Goal: Task Accomplishment & Management: Use online tool/utility

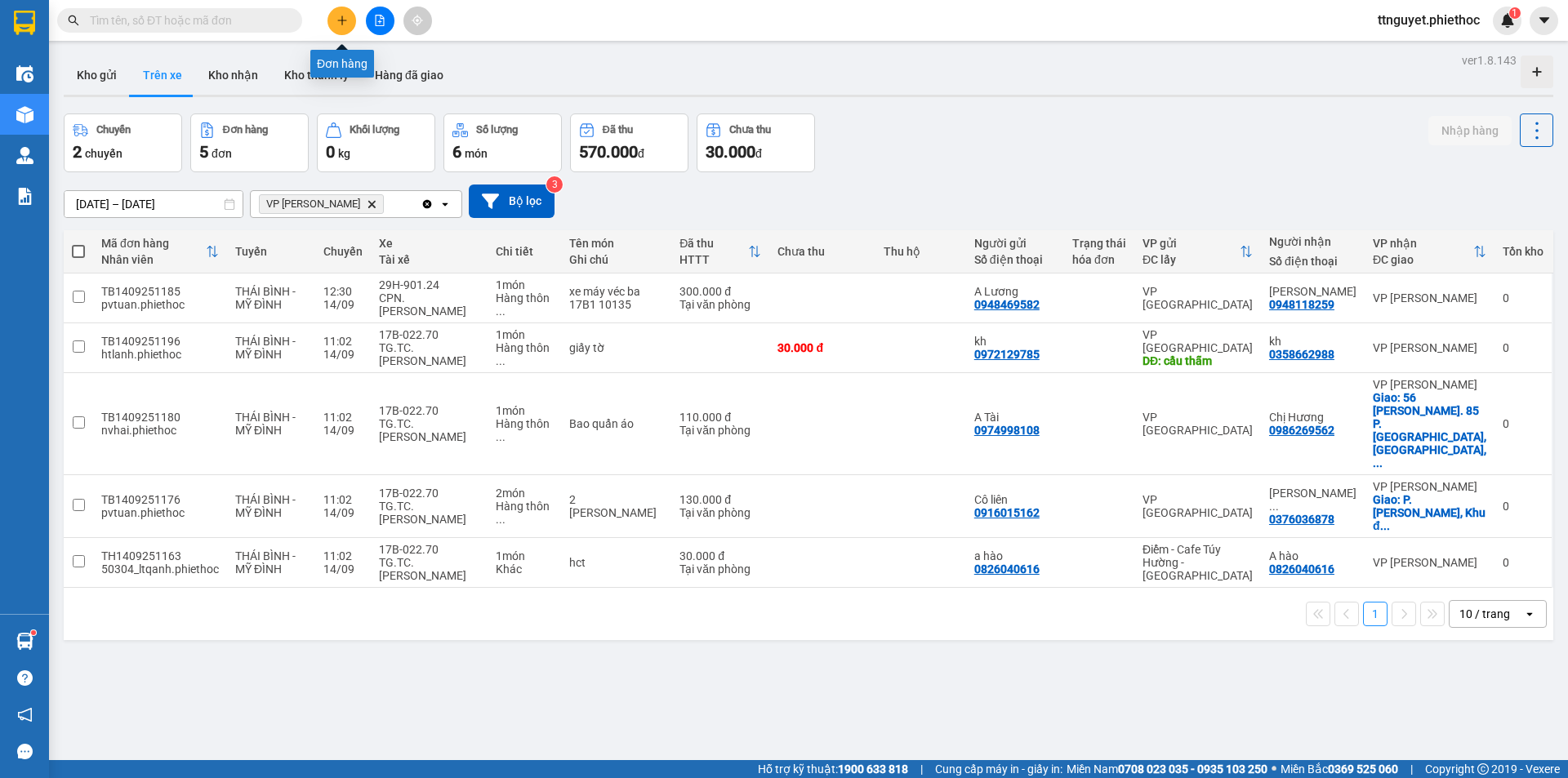
click at [345, 17] on icon "plus" at bounding box center [341, 20] width 11 height 11
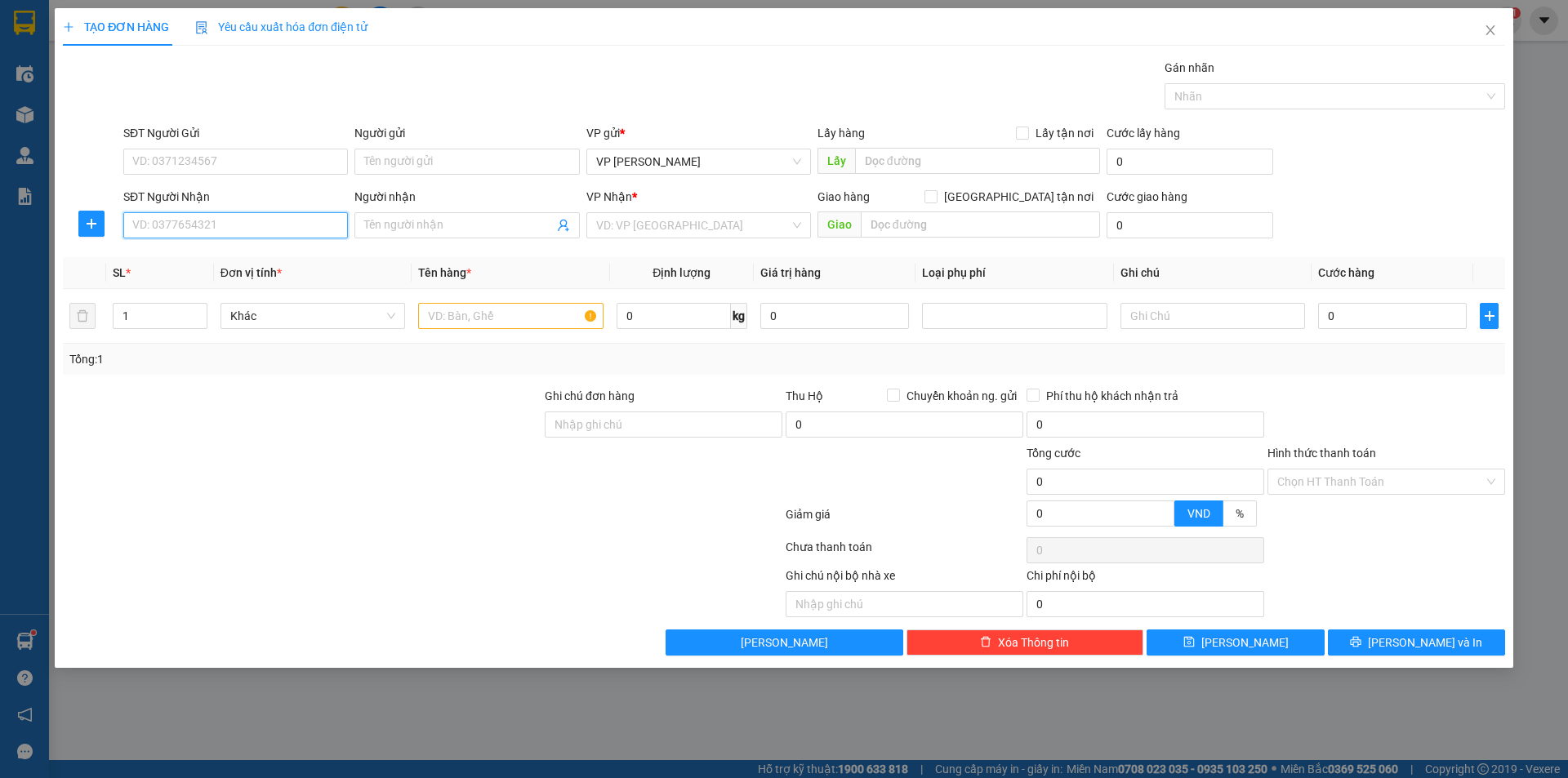
drag, startPoint x: 271, startPoint y: 225, endPoint x: 266, endPoint y: 217, distance: 9.4
click at [266, 217] on input "SĐT Người Nhận" at bounding box center [235, 225] width 224 height 26
click at [243, 258] on div "0972310622 - [PERSON_NAME]" at bounding box center [236, 258] width 205 height 18
type input "0972310622"
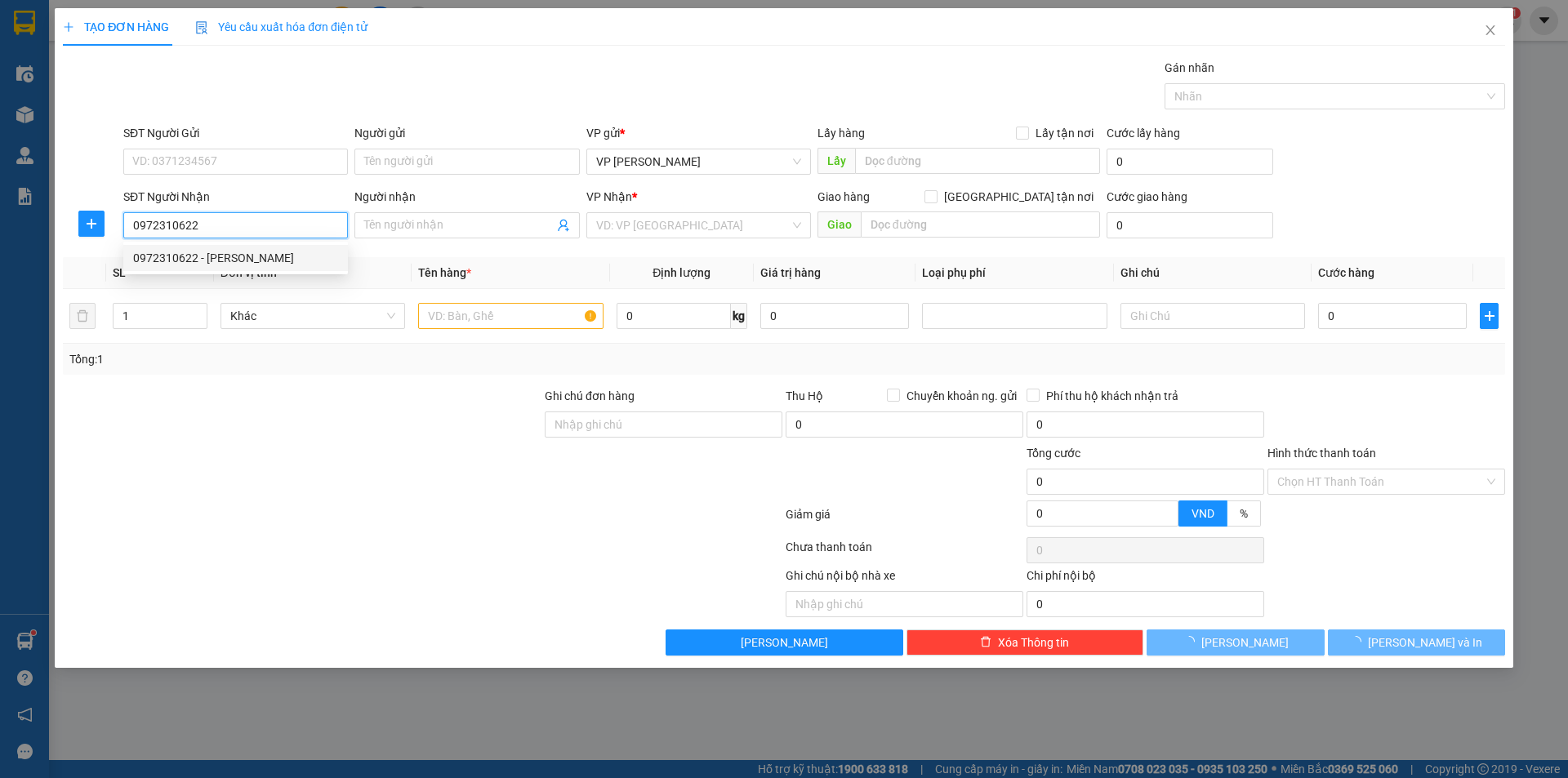
type input "[PERSON_NAME]"
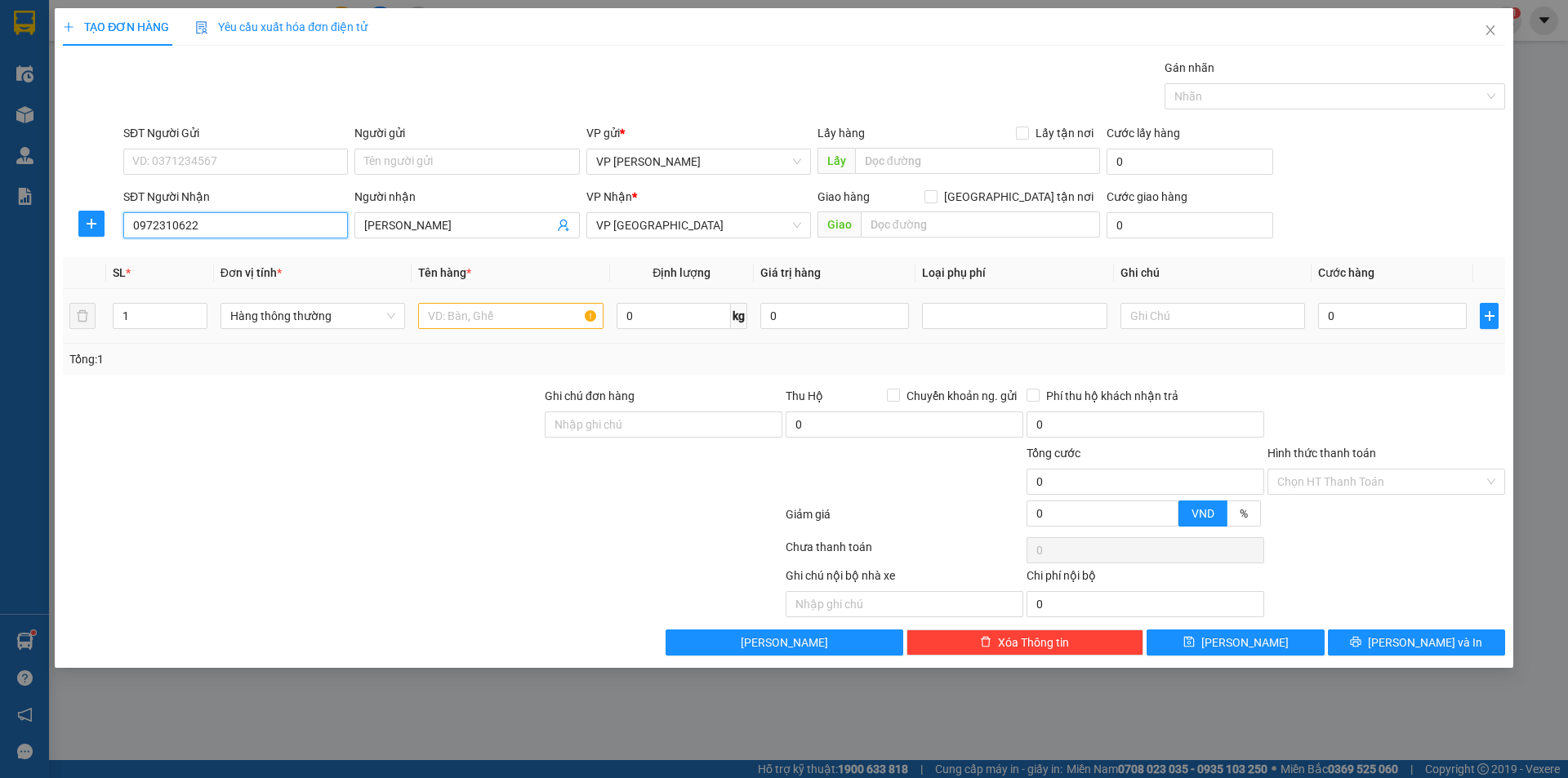
type input "0972310622"
click at [503, 316] on input "text" at bounding box center [510, 315] width 185 height 26
type input "hct"
click at [1396, 326] on input "0" at bounding box center [1392, 315] width 149 height 26
type input "03"
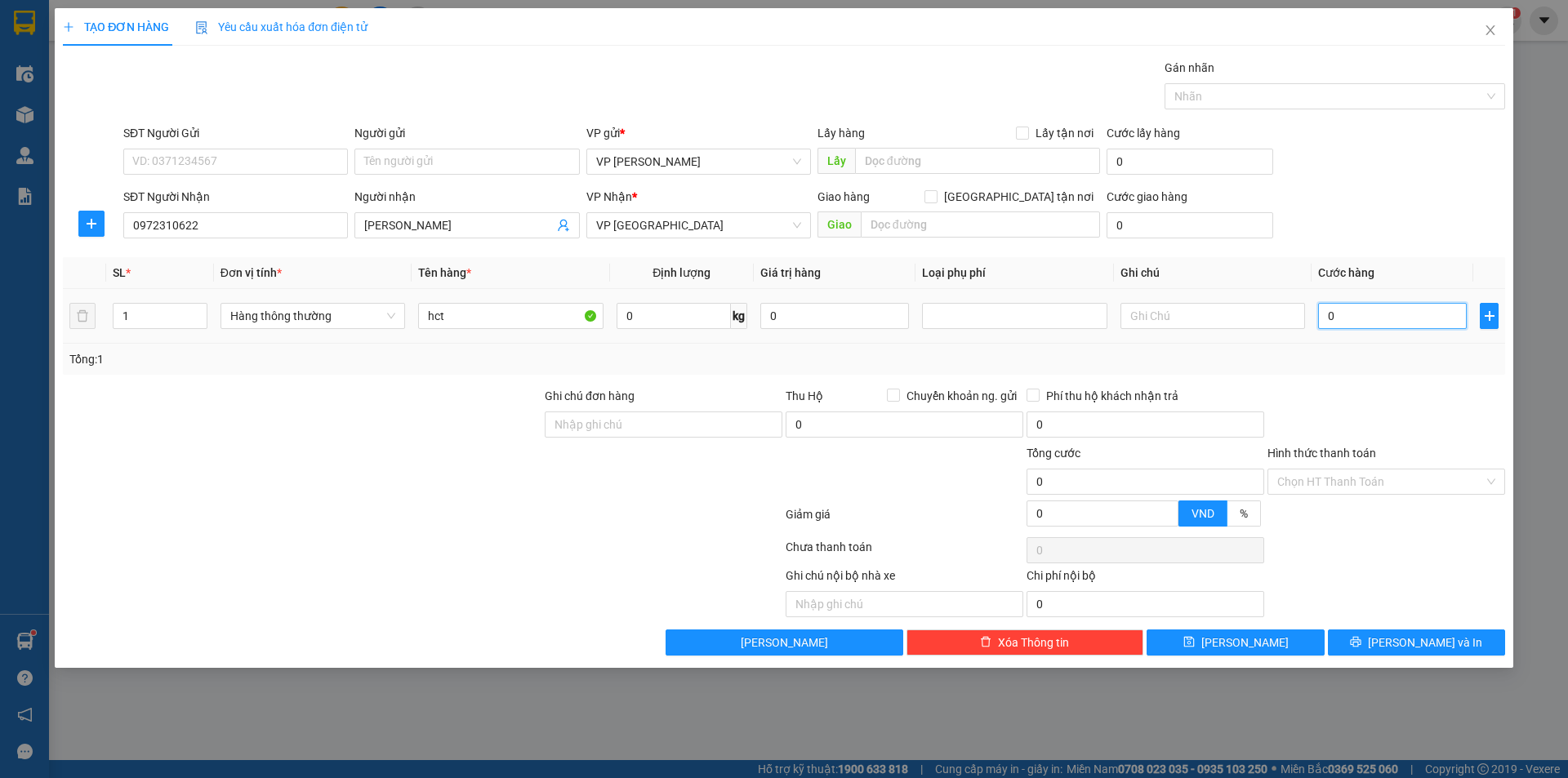
type input "3"
type input "030"
type input "30"
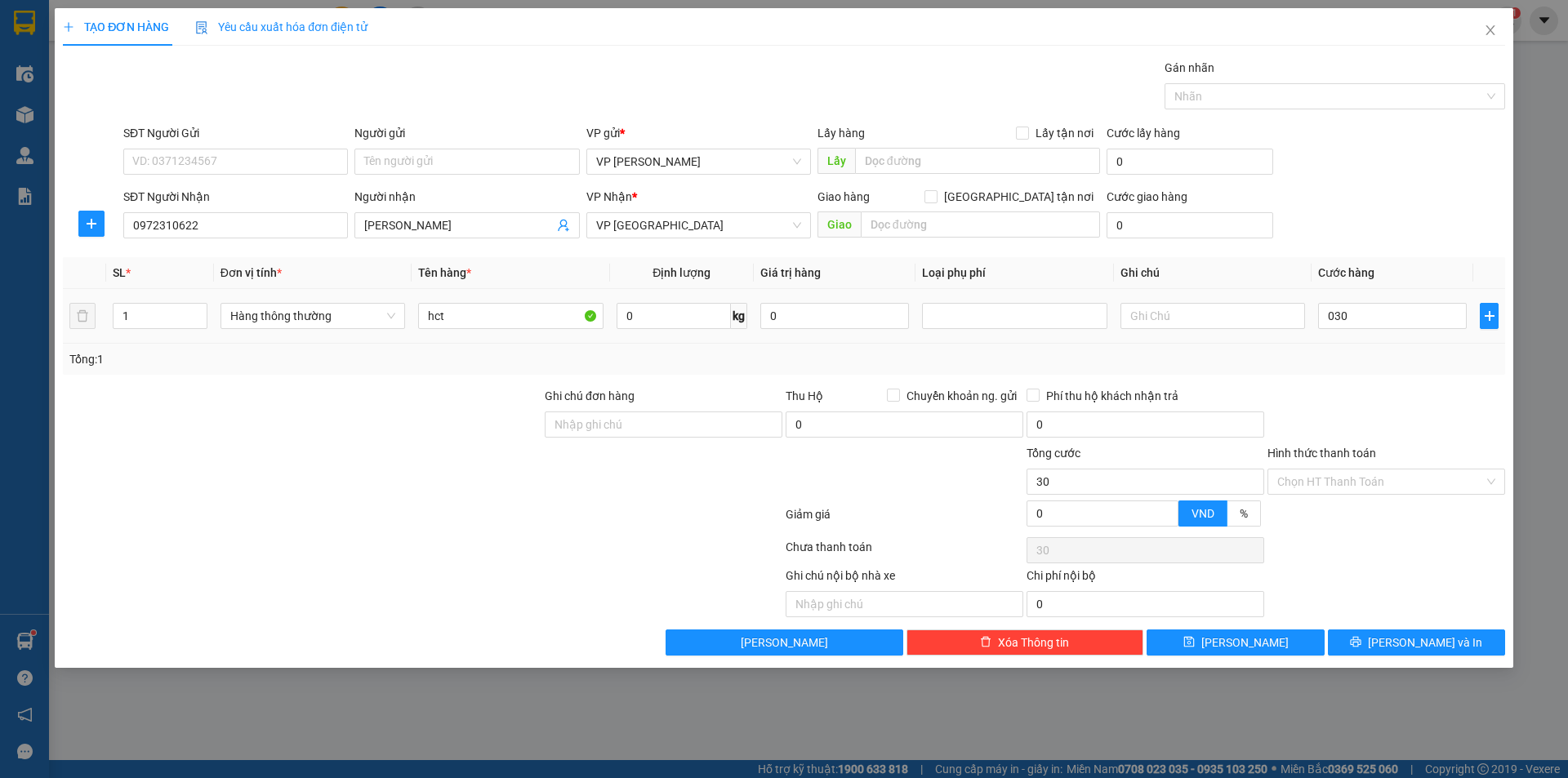
type input "30.000"
click at [1409, 353] on div "Tổng: 1" at bounding box center [784, 358] width 1429 height 18
click at [1419, 475] on input "Hình thức thanh toán" at bounding box center [1380, 481] width 206 height 24
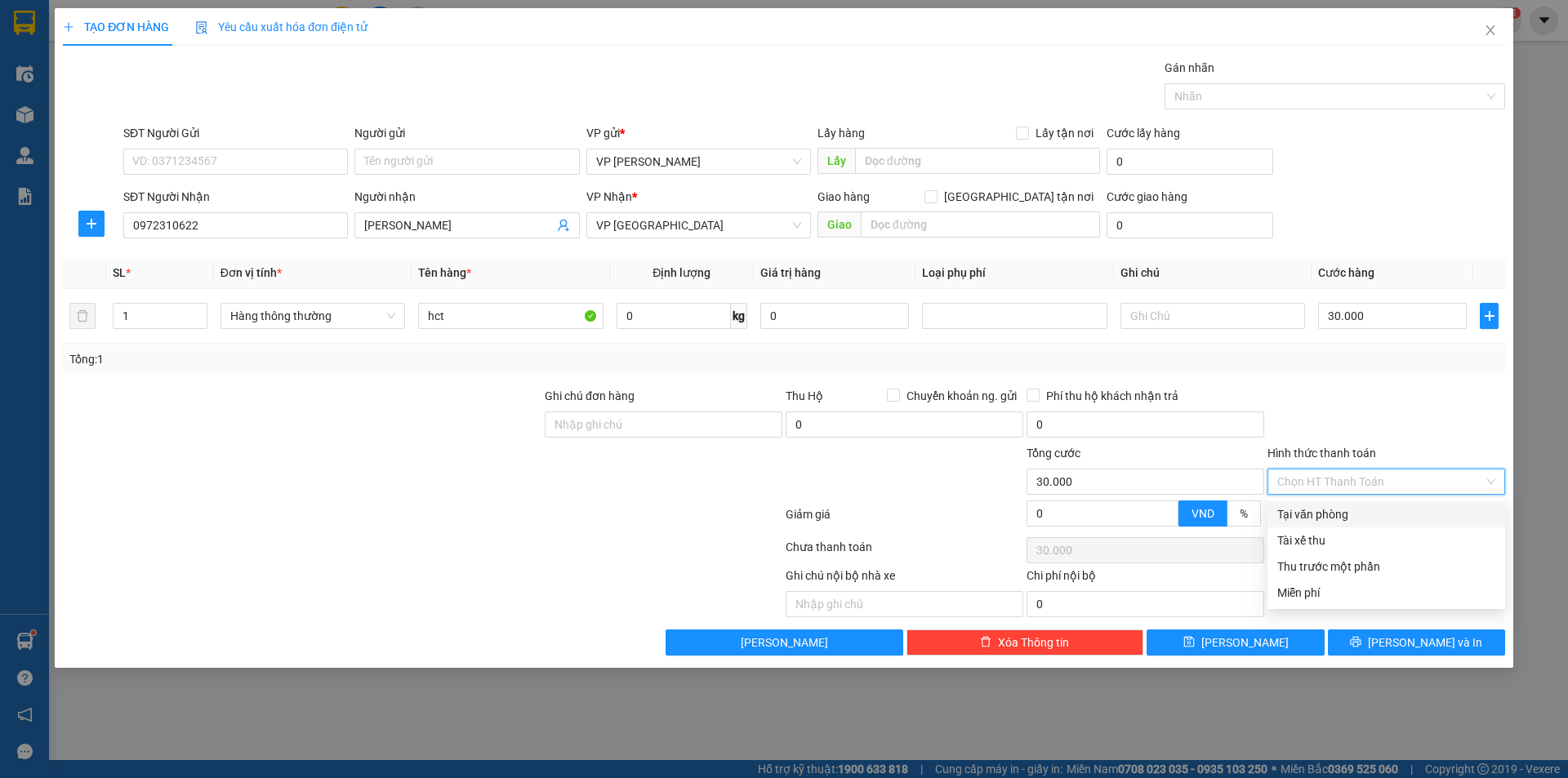
click at [1419, 507] on div "Tại văn phòng" at bounding box center [1386, 514] width 218 height 18
type input "0"
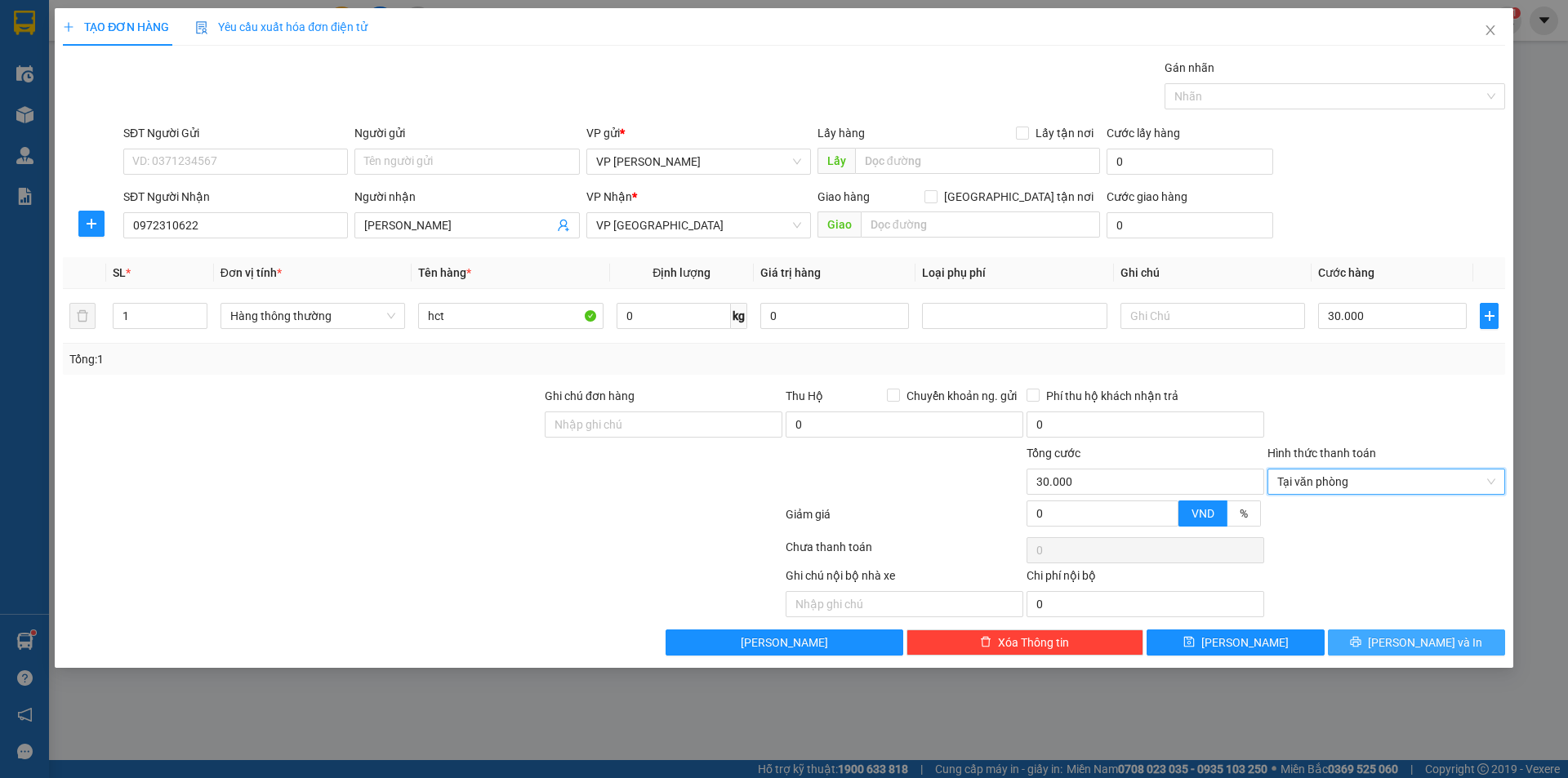
click at [1426, 640] on span "[PERSON_NAME] và In" at bounding box center [1424, 642] width 114 height 18
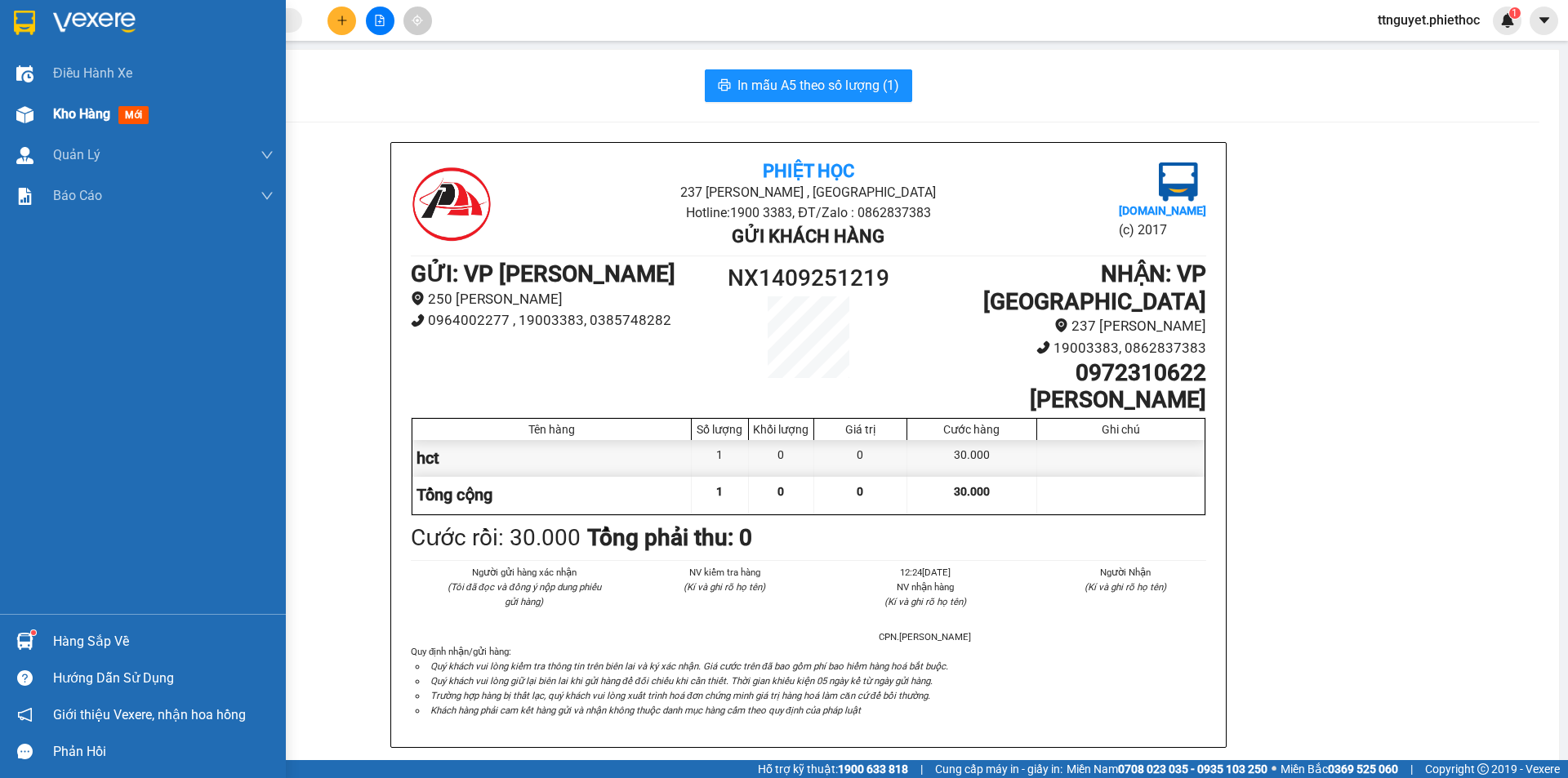
click at [27, 112] on img at bounding box center [25, 114] width 17 height 17
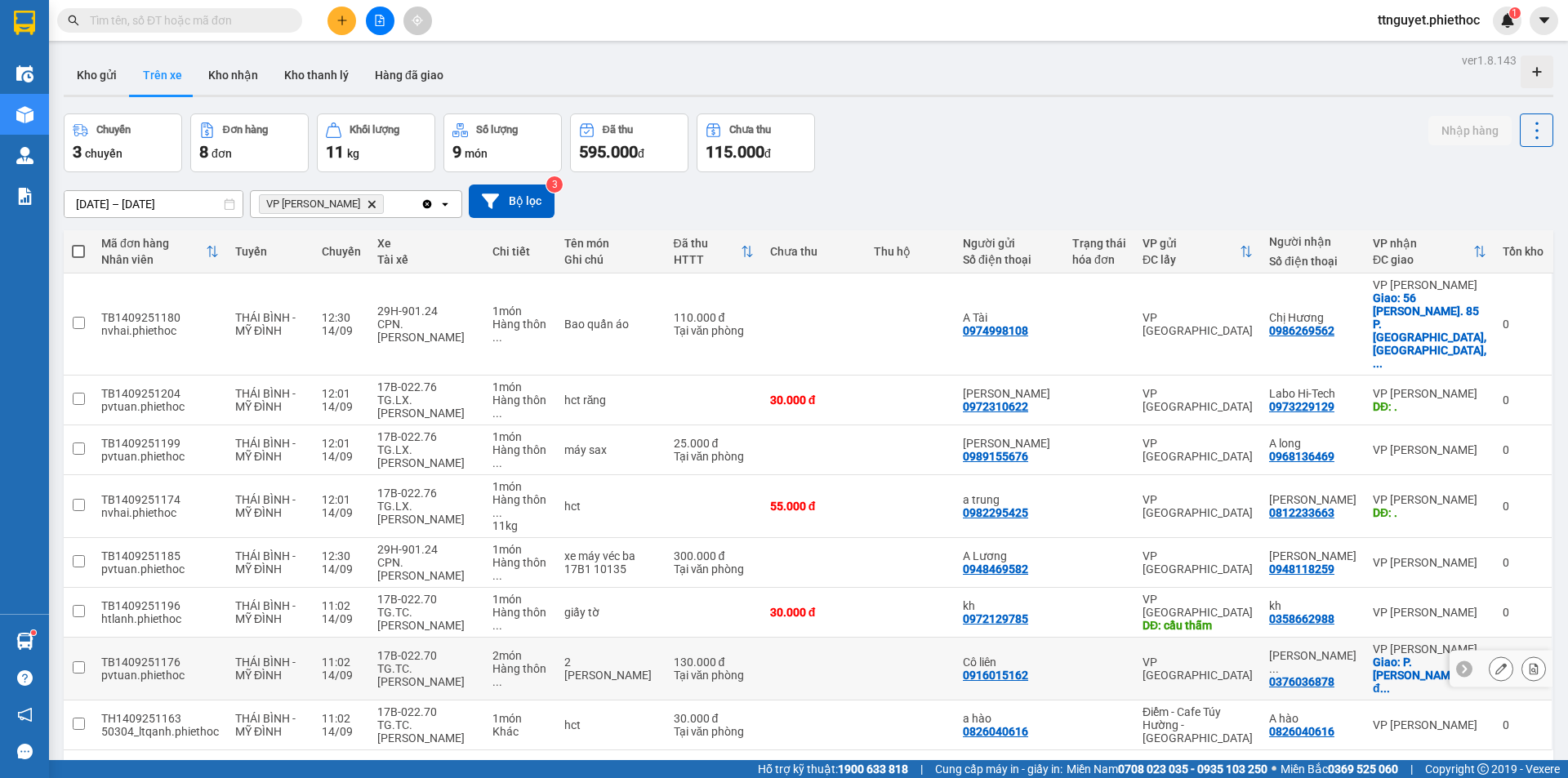
click at [403, 662] on div "TG.TC.[PERSON_NAME]" at bounding box center [427, 675] width 99 height 26
checkbox input "true"
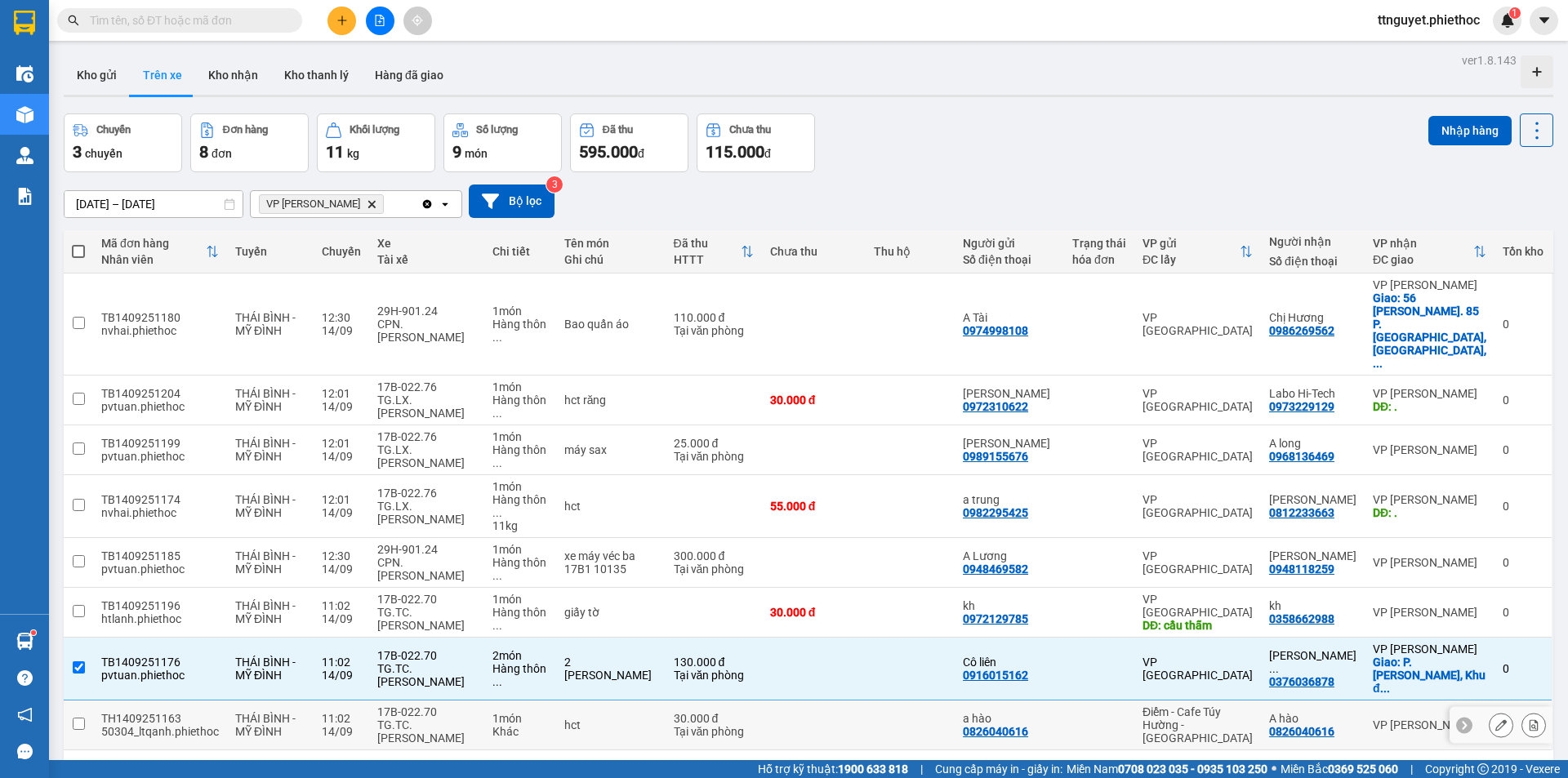
click at [405, 718] on div "TG.TC.[PERSON_NAME]" at bounding box center [427, 731] width 99 height 26
checkbox input "true"
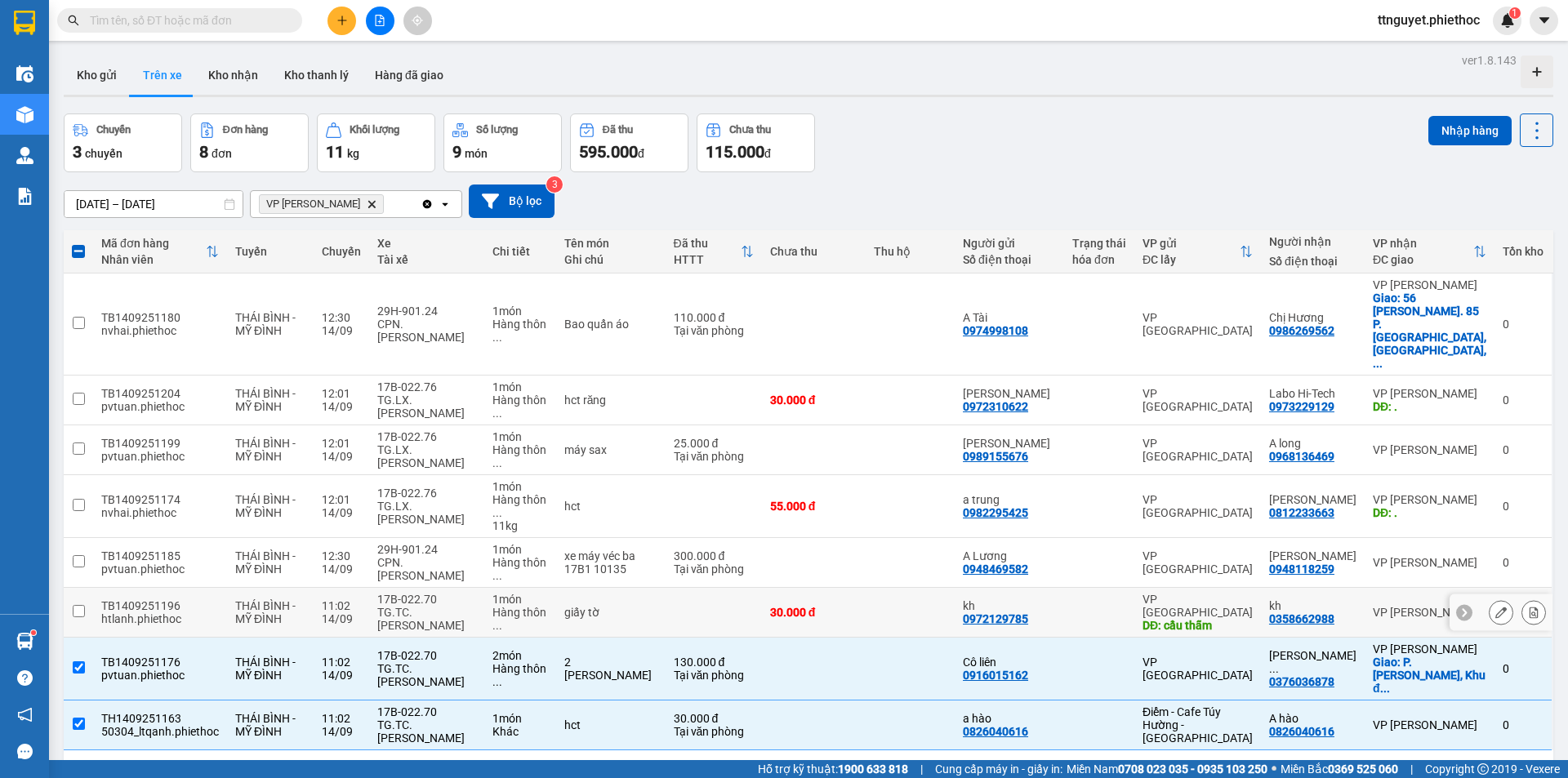
click at [410, 587] on td "17B-022.70 TG.TC.[PERSON_NAME]" at bounding box center [427, 612] width 115 height 50
checkbox input "true"
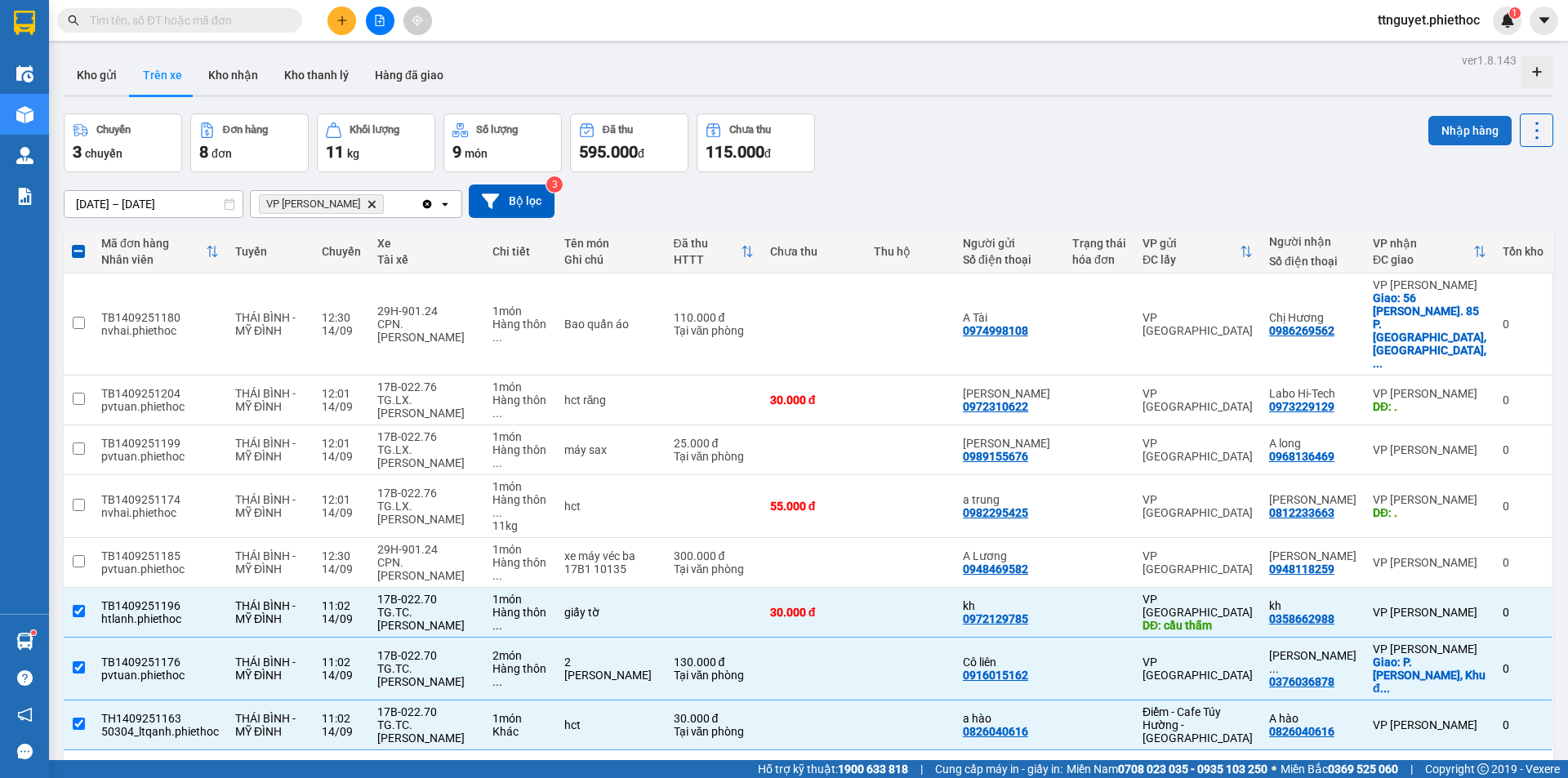
click at [1473, 119] on button "Nhập hàng" at bounding box center [1469, 131] width 83 height 29
click at [1006, 118] on div "Chuyến 3 chuyến Đơn hàng 8 đơn Khối lượng 11 kg Số lượng 9 món Đã thu 595.000 đ…" at bounding box center [809, 143] width 1490 height 58
click at [1469, 127] on button "Nhập hàng" at bounding box center [1469, 131] width 83 height 29
click at [1471, 126] on button "Nhập hàng" at bounding box center [1469, 131] width 83 height 29
click at [80, 82] on button "Kho gửi" at bounding box center [96, 76] width 66 height 40
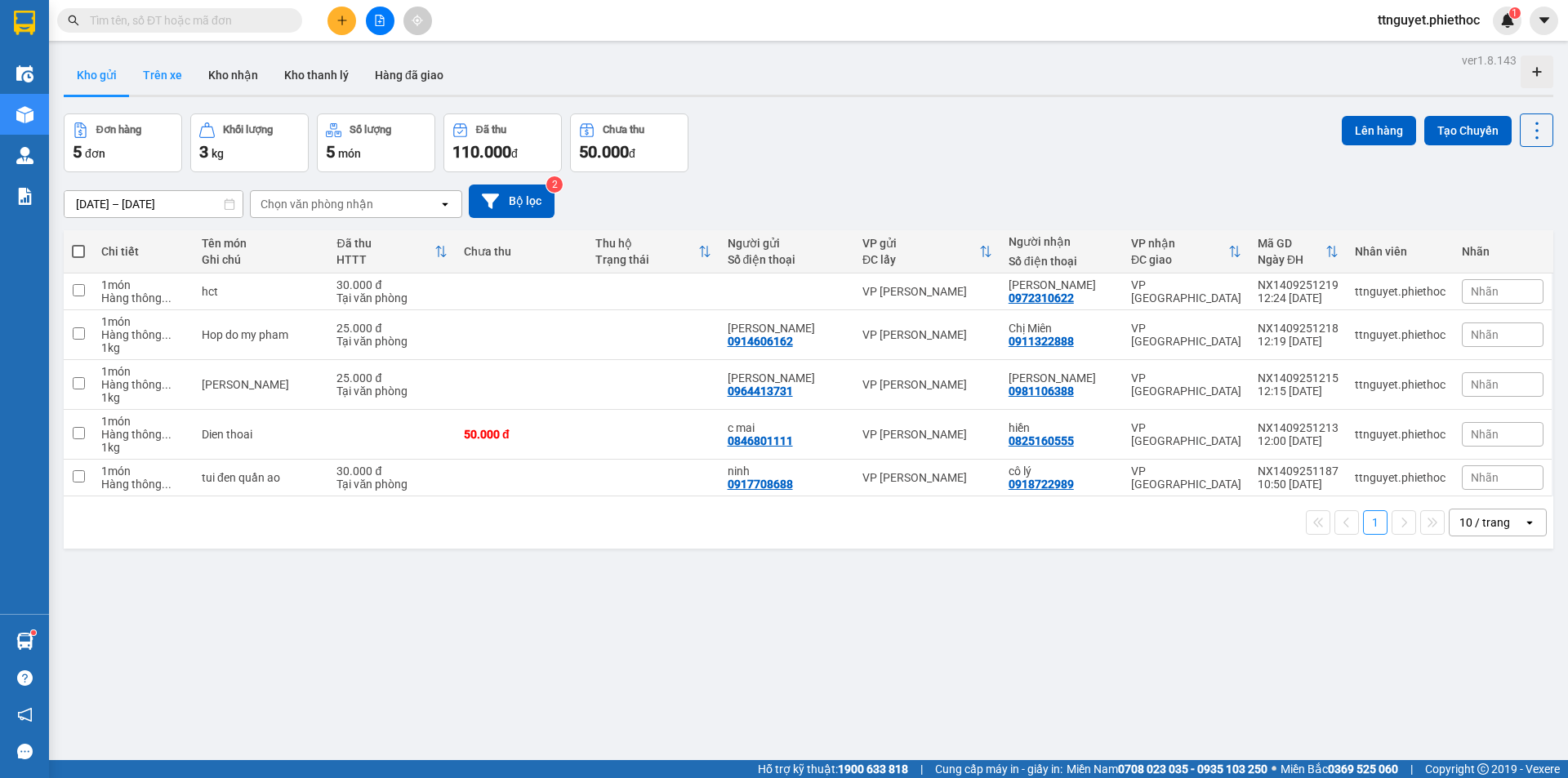
click at [159, 75] on button "Trên xe" at bounding box center [163, 76] width 65 height 40
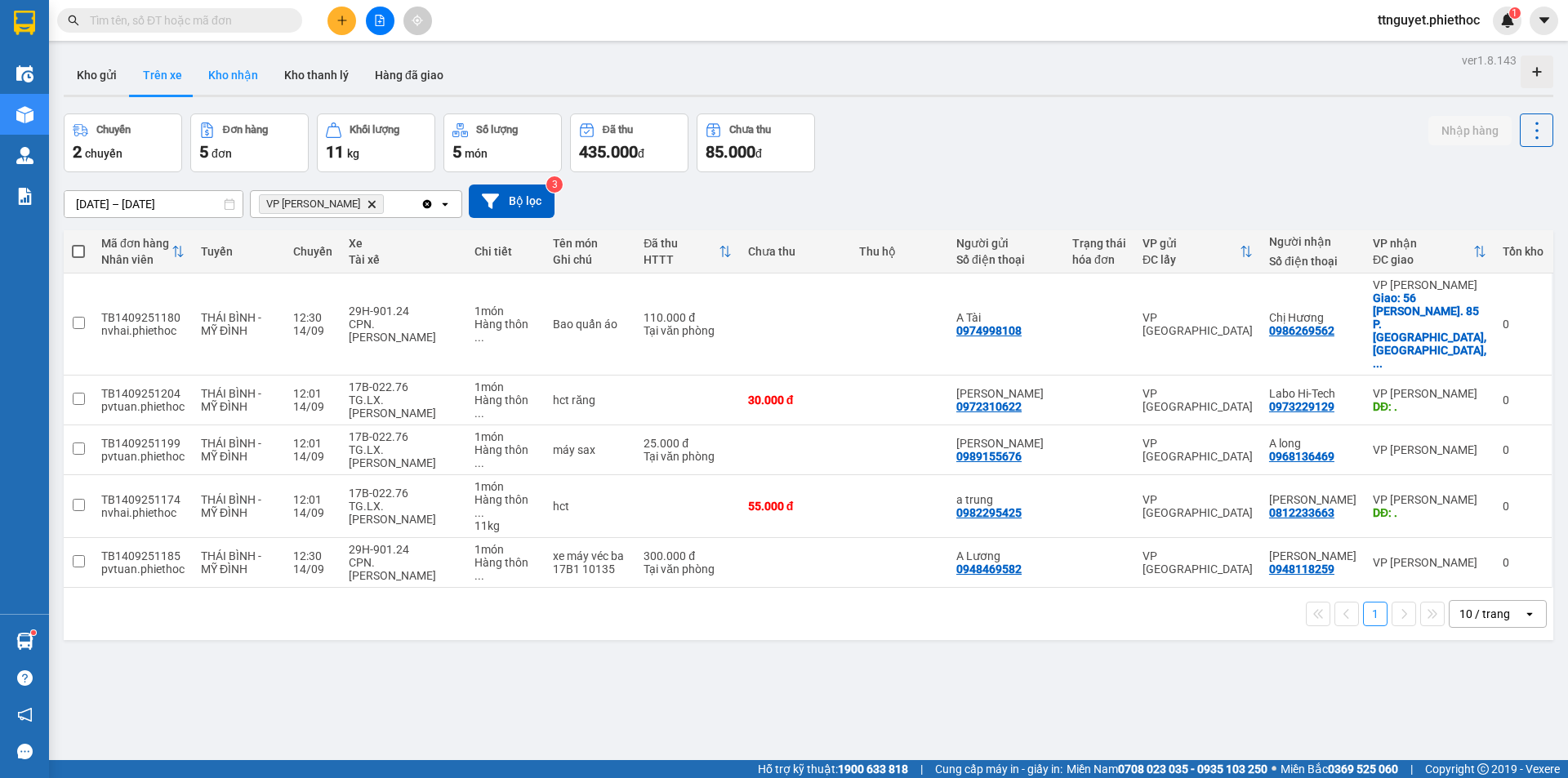
click at [232, 70] on button "Kho nhận" at bounding box center [233, 76] width 76 height 40
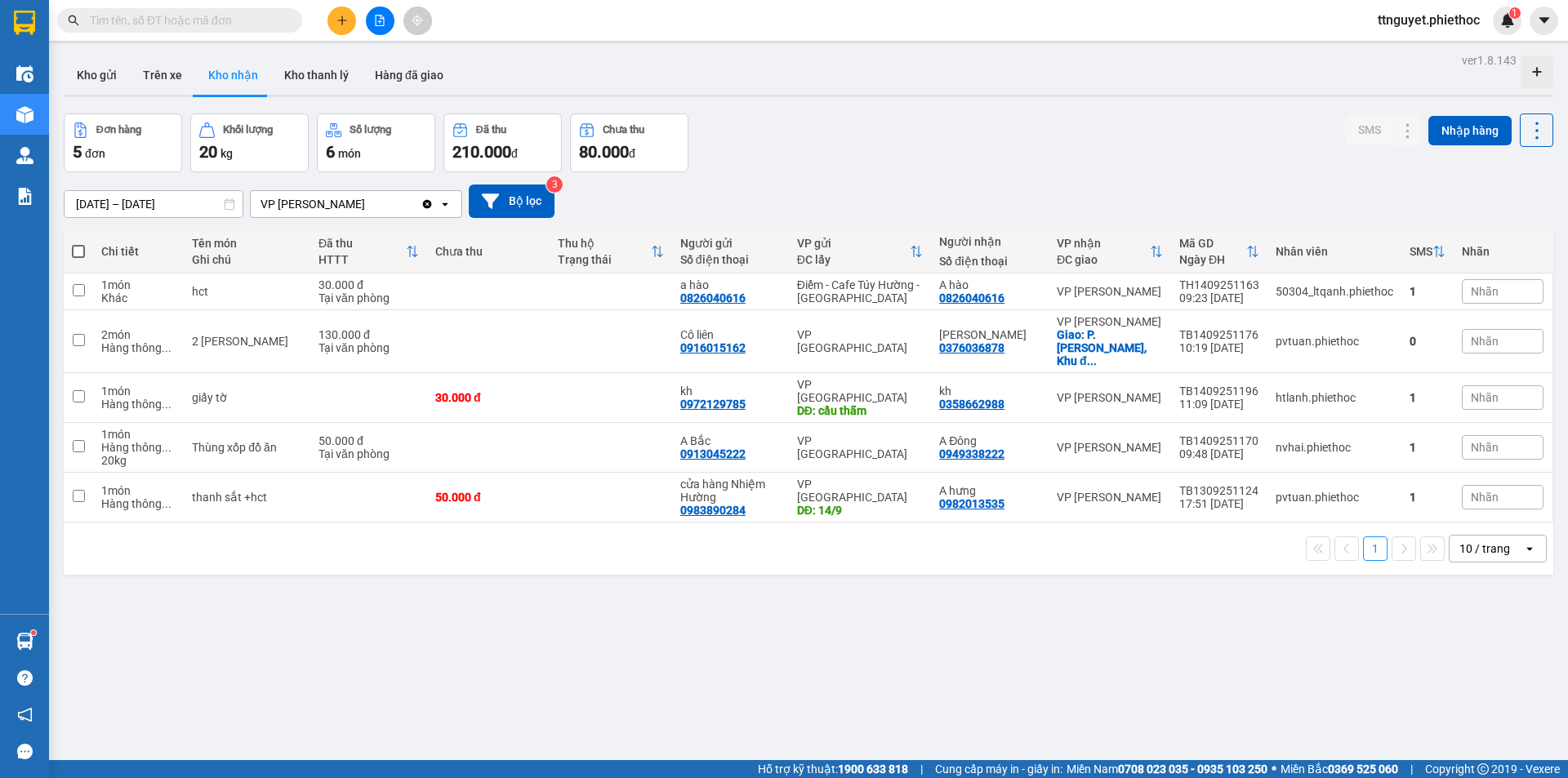
click at [1501, 329] on div "Nhãn" at bounding box center [1502, 341] width 82 height 24
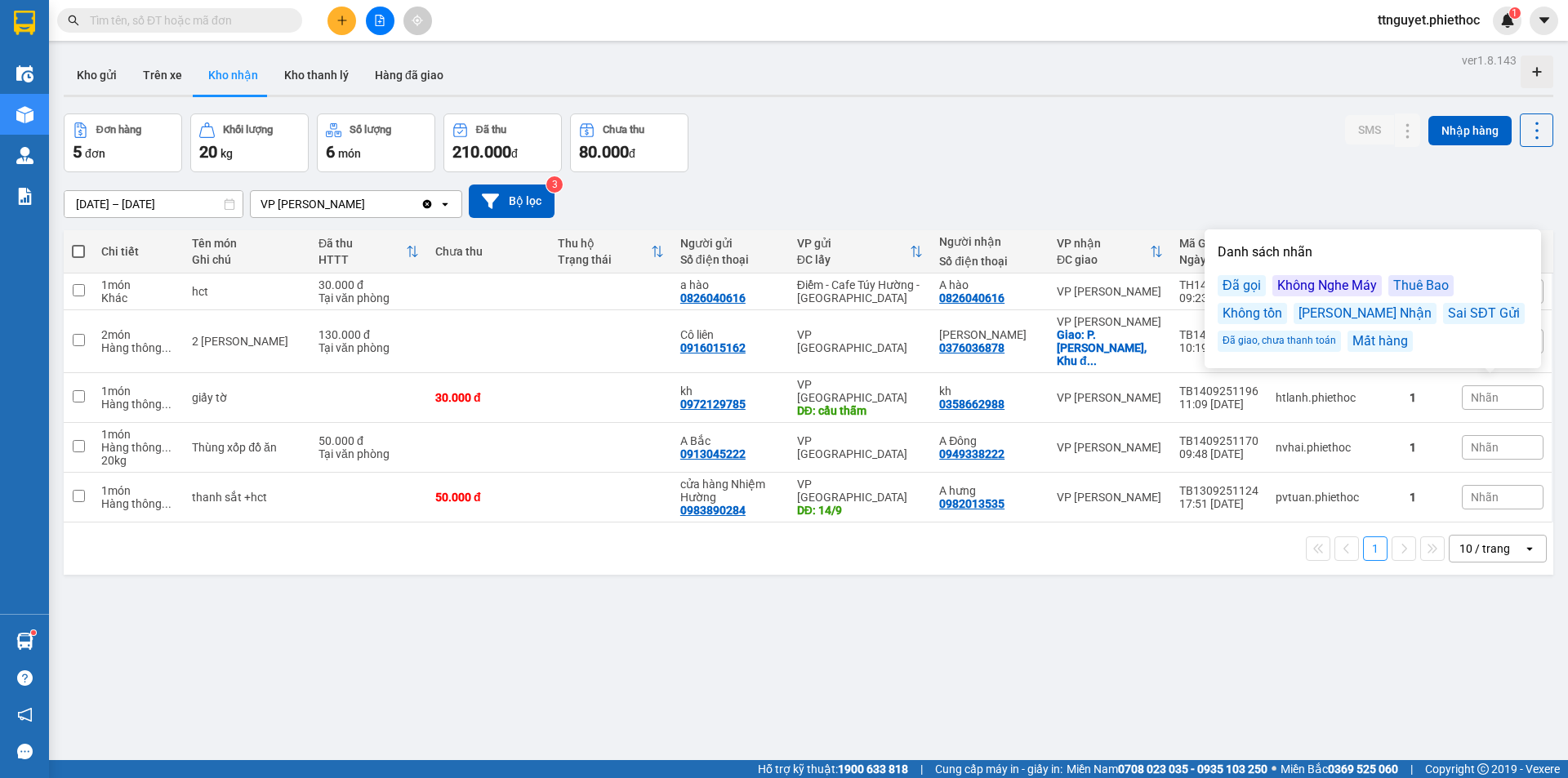
click at [1313, 288] on div "Không Nghe Máy" at bounding box center [1326, 285] width 109 height 21
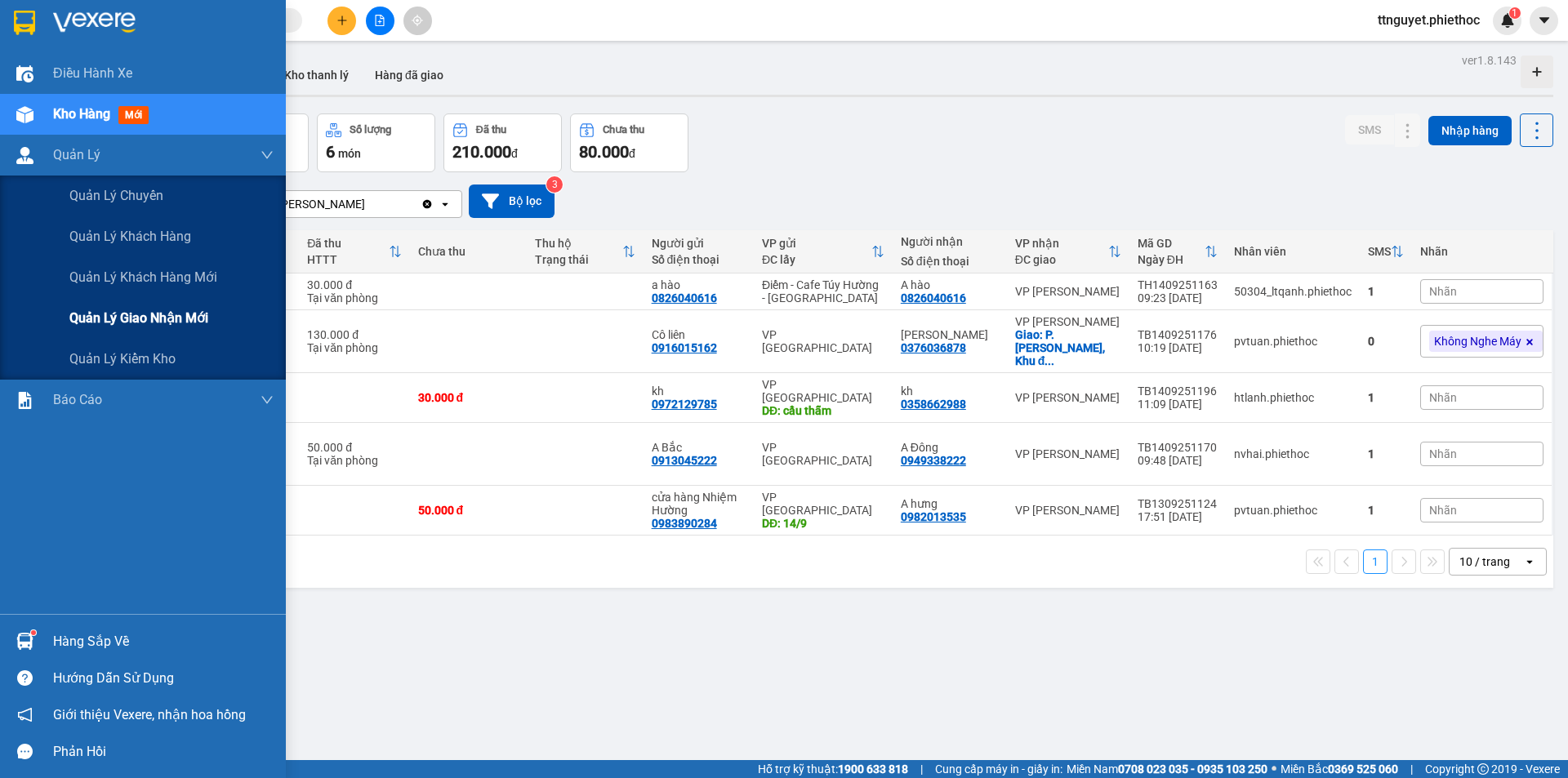
click at [61, 318] on div "Quản lý giao nhận mới" at bounding box center [143, 317] width 286 height 40
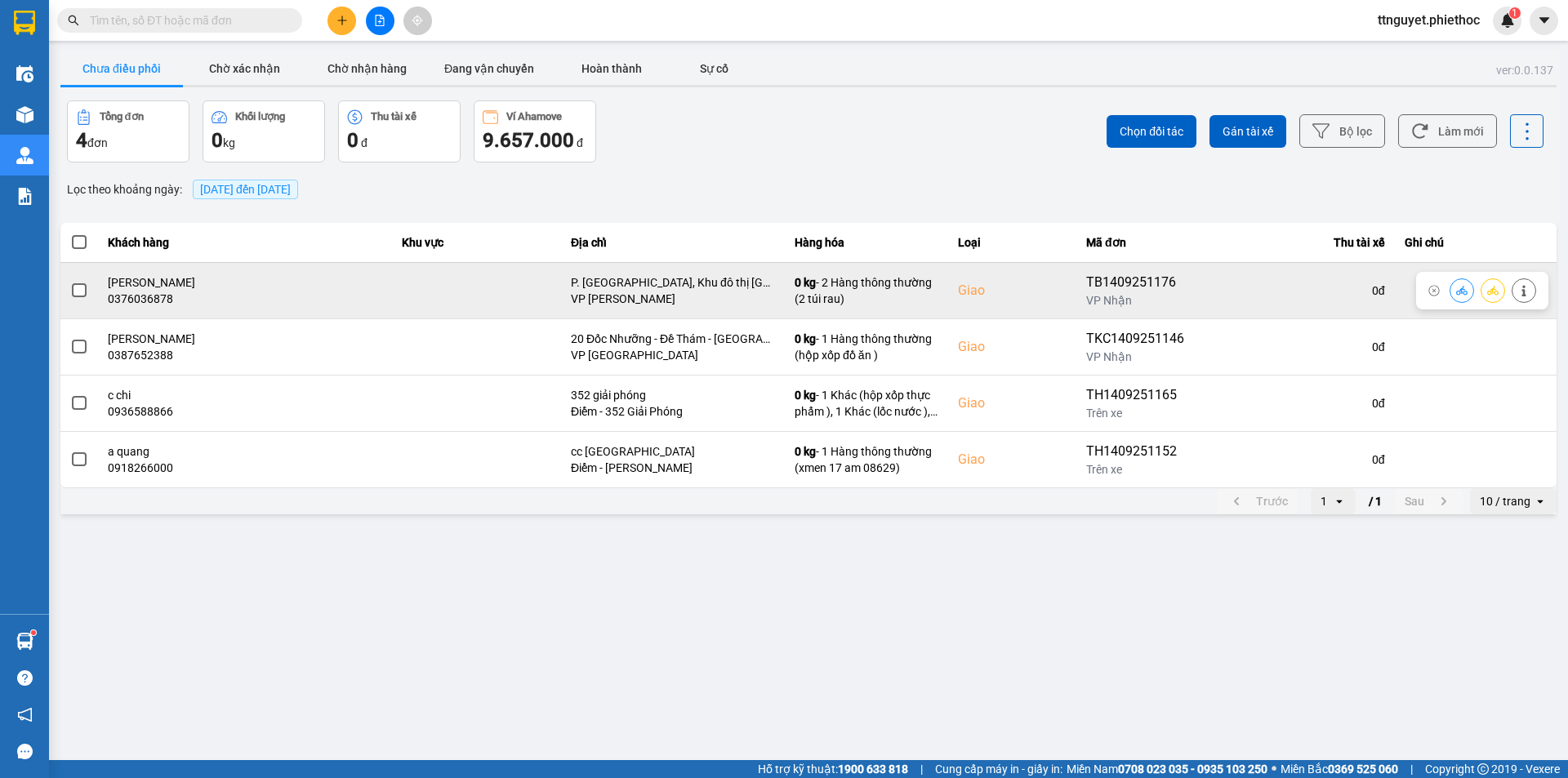
click at [83, 297] on span at bounding box center [79, 290] width 15 height 15
click at [71, 282] on input "checkbox" at bounding box center [71, 282] width 0 height 0
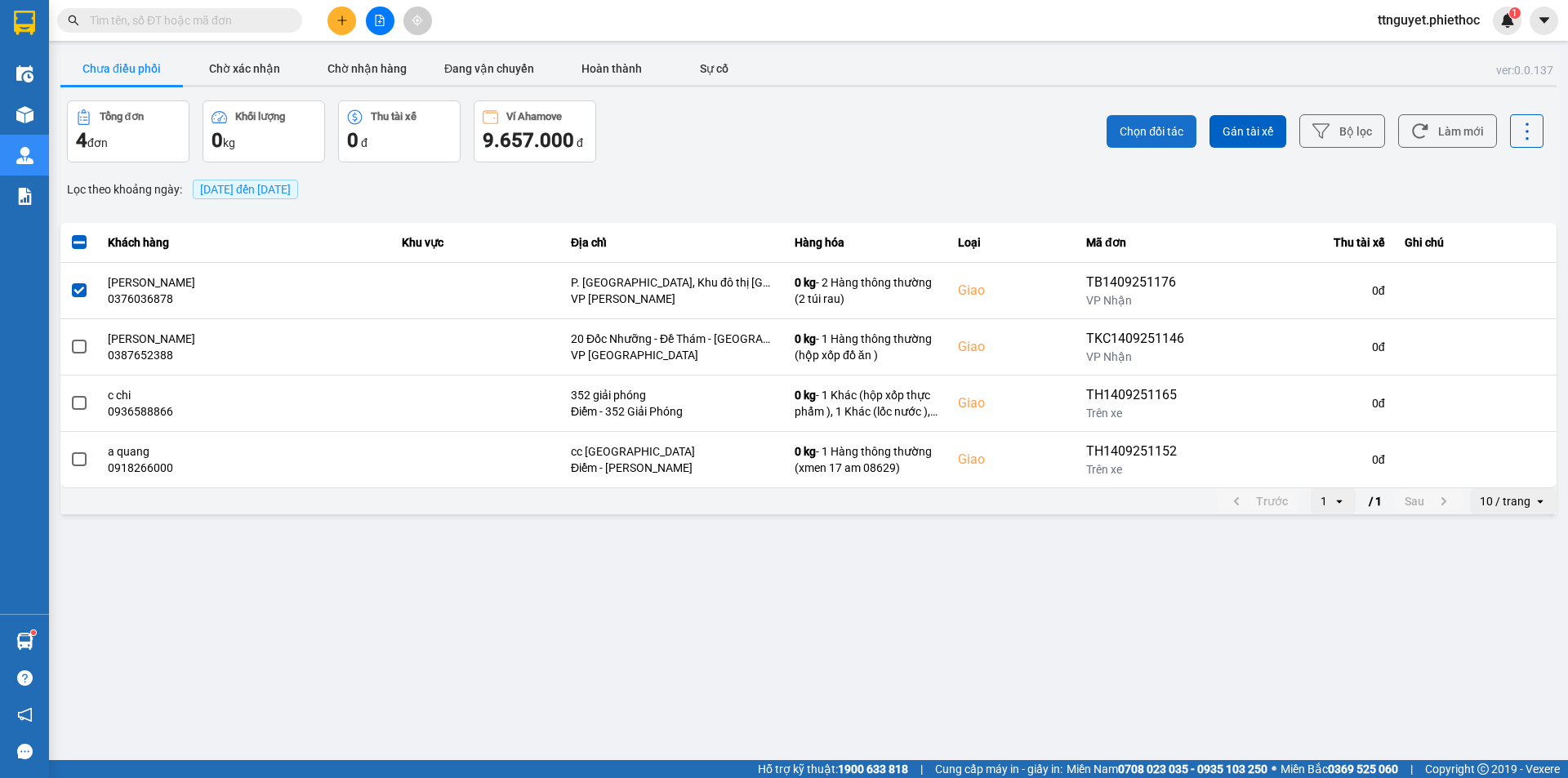
click at [1165, 120] on button "Chọn đối tác" at bounding box center [1151, 132] width 89 height 33
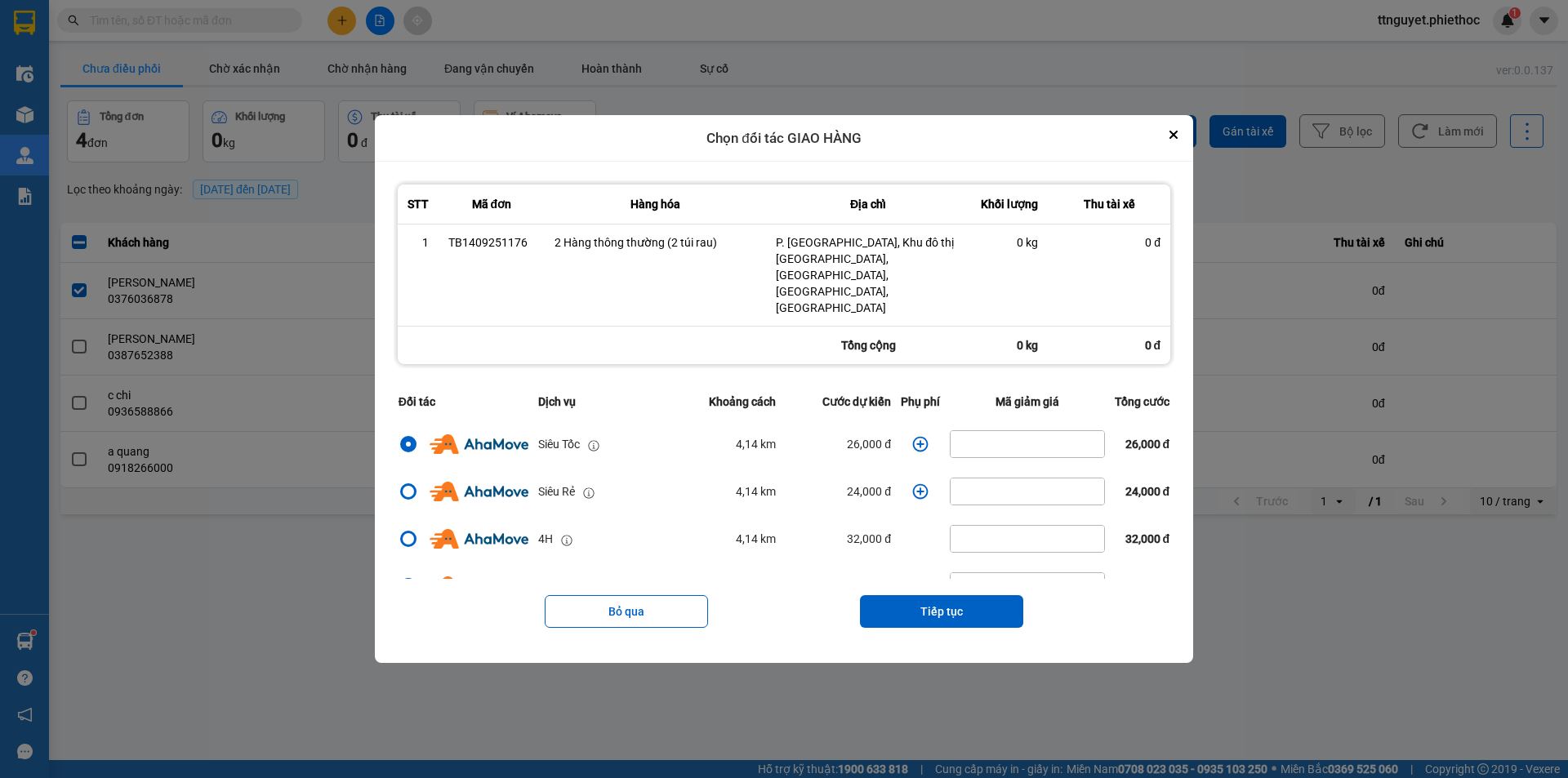
click at [912, 436] on icon "dialog" at bounding box center [919, 444] width 16 height 16
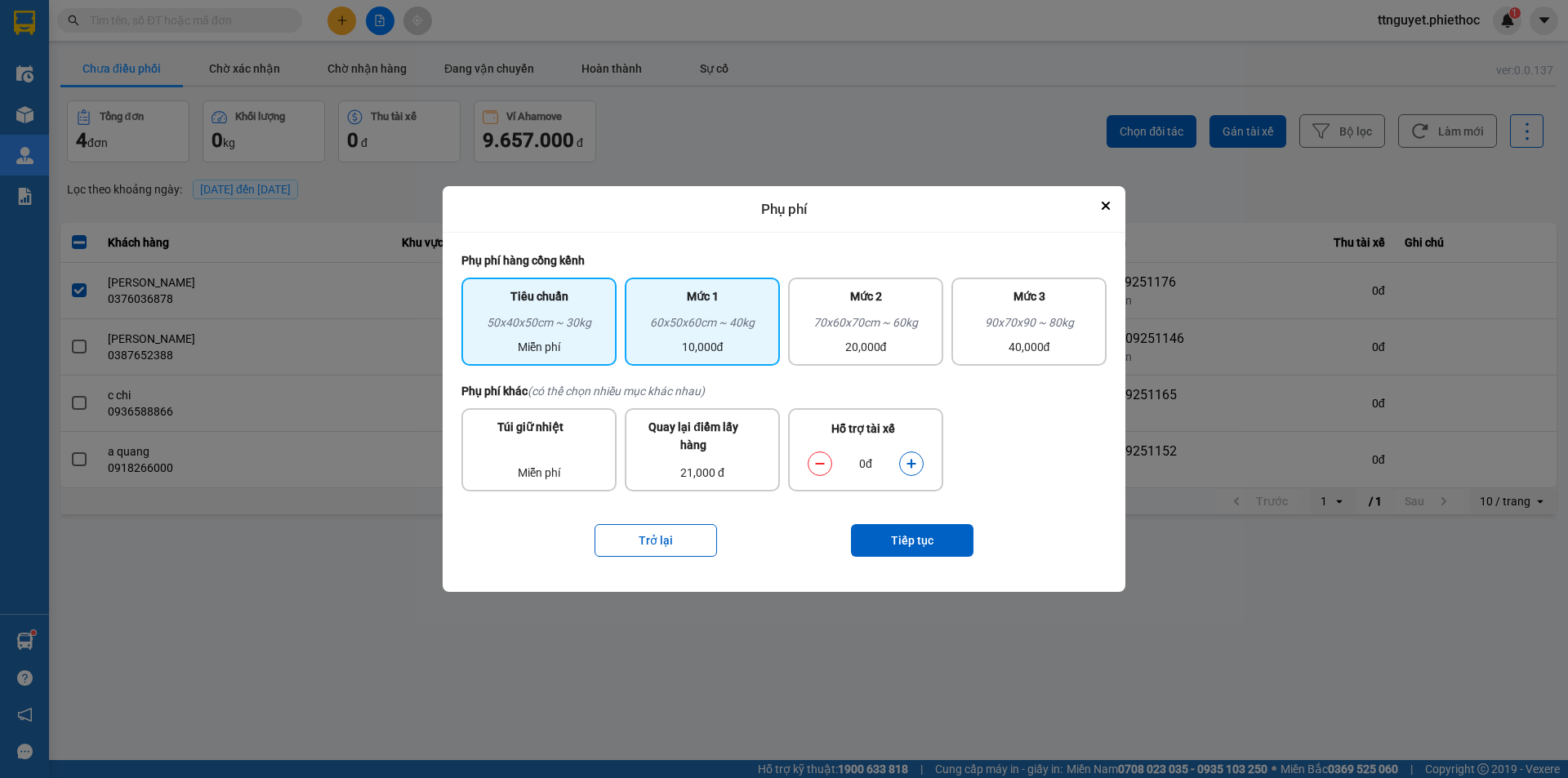
click at [741, 306] on div "Mức 1" at bounding box center [703, 300] width 136 height 26
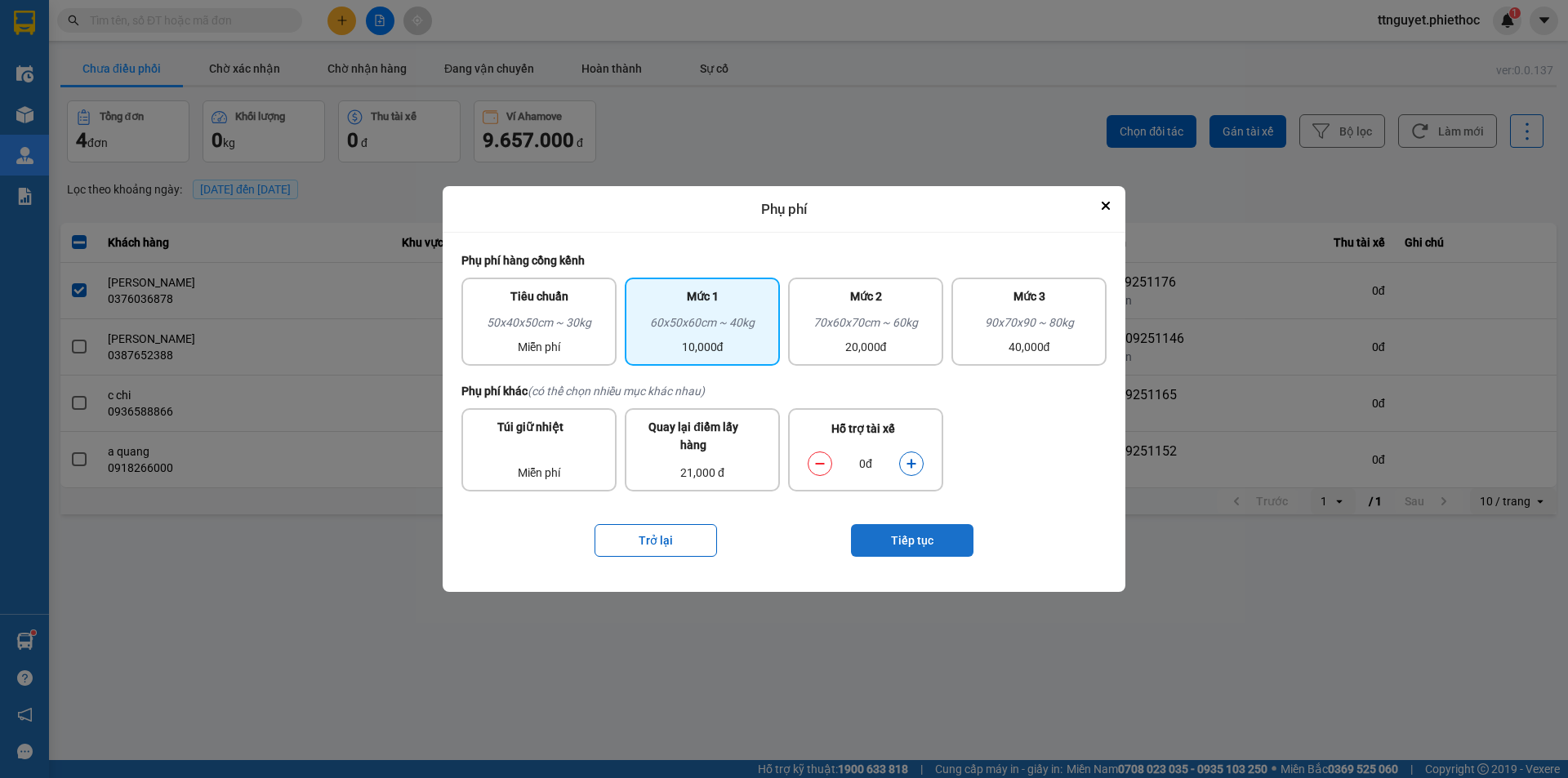
click at [920, 554] on button "Tiếp tục" at bounding box center [912, 540] width 122 height 33
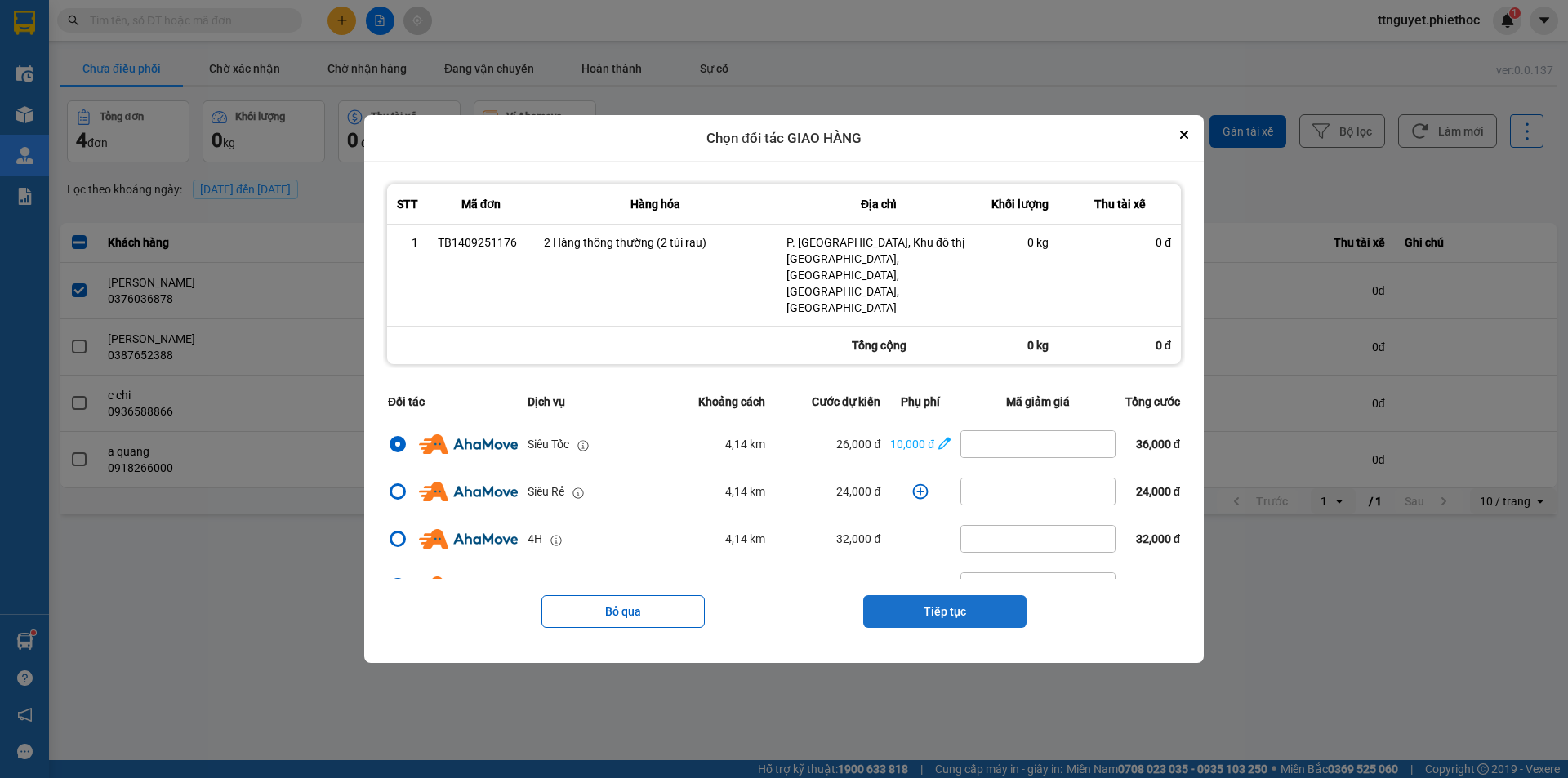
click at [958, 595] on button "Tiếp tục" at bounding box center [944, 611] width 163 height 33
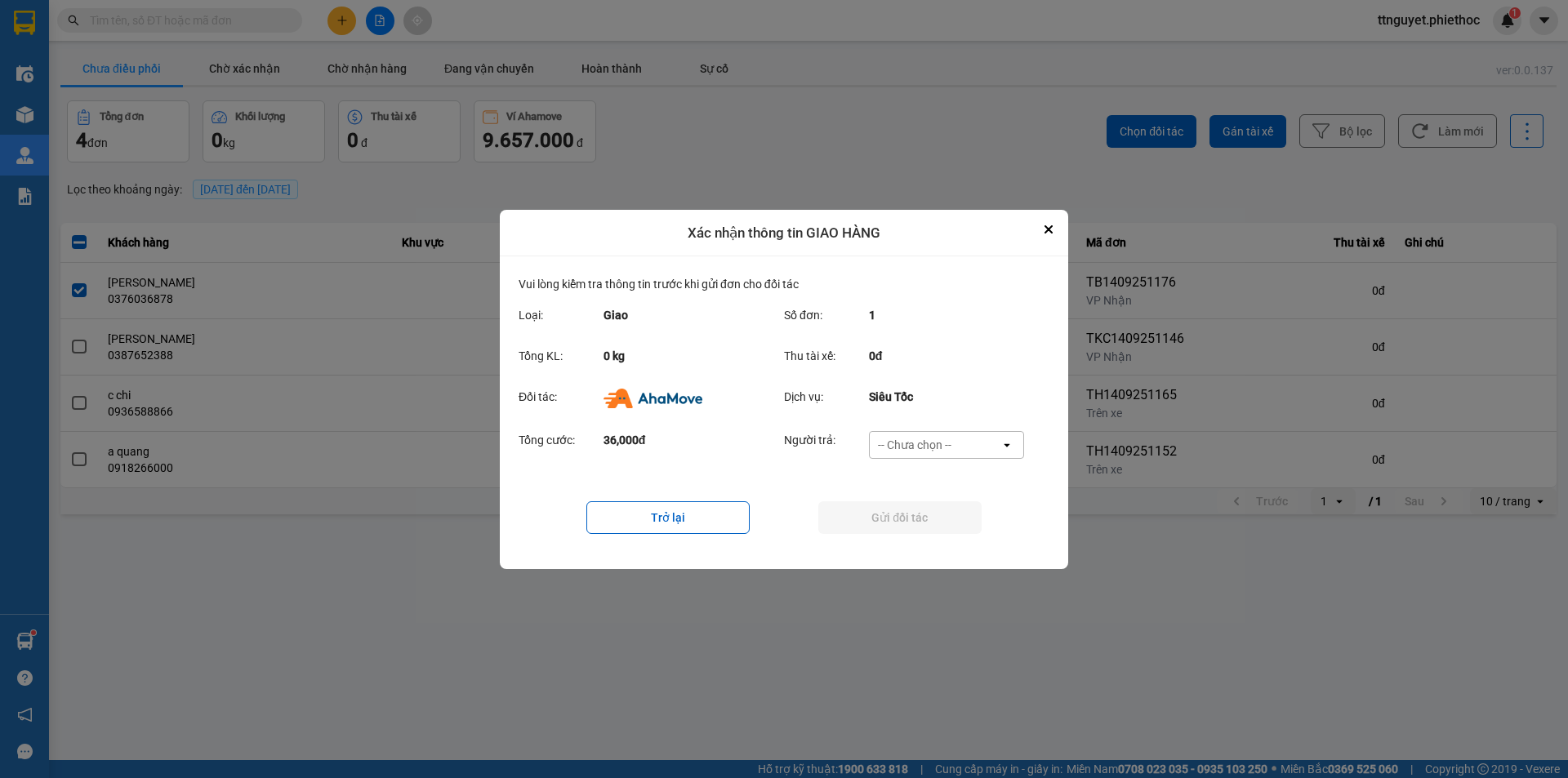
click at [970, 439] on div "-- Chưa chọn --" at bounding box center [935, 444] width 131 height 26
click at [933, 539] on span "Ví Ahamove" at bounding box center [913, 537] width 66 height 16
click at [923, 518] on button "Gửi đối tác" at bounding box center [900, 518] width 163 height 33
